Goal: Task Accomplishment & Management: Manage account settings

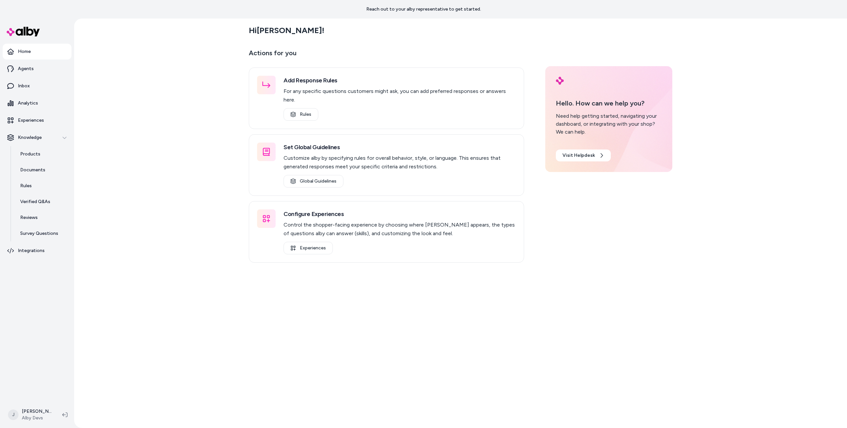
click at [171, 297] on div "Hi [PERSON_NAME] ! Actions for you Add Response Rules For any specific question…" at bounding box center [460, 224] width 773 height 410
click at [53, 68] on link "Agents" at bounding box center [37, 69] width 69 height 16
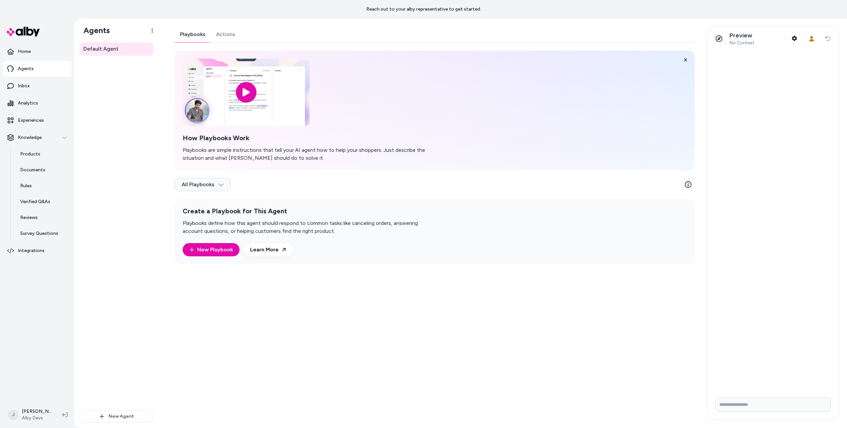
click at [125, 151] on div "Default Agent" at bounding box center [116, 226] width 74 height 368
drag, startPoint x: 329, startPoint y: 154, endPoint x: 416, endPoint y: 198, distance: 97.5
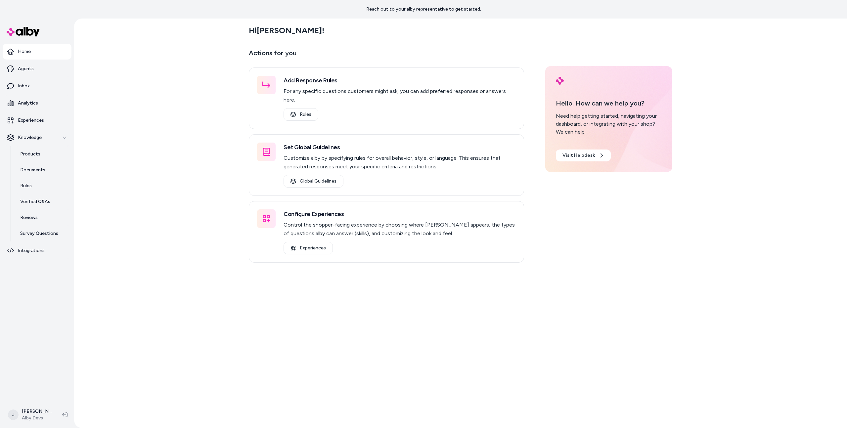
drag, startPoint x: 0, startPoint y: 0, endPoint x: 390, endPoint y: 270, distance: 474.1
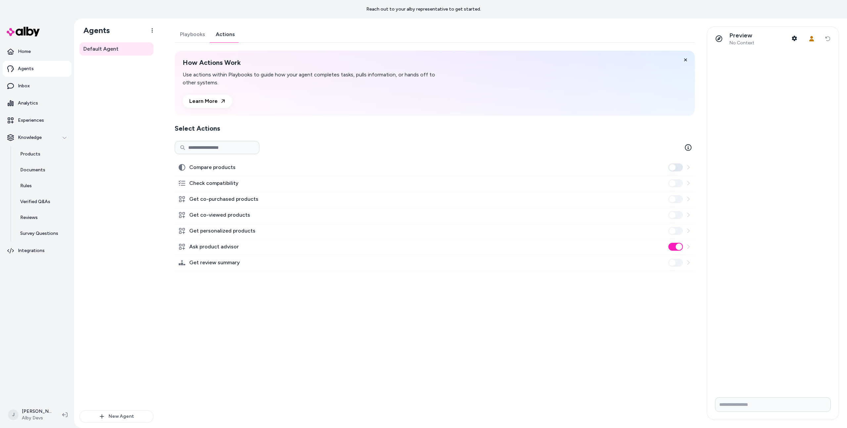
click at [235, 37] on link "Actions" at bounding box center [225, 34] width 30 height 16
